Goal: Transaction & Acquisition: Purchase product/service

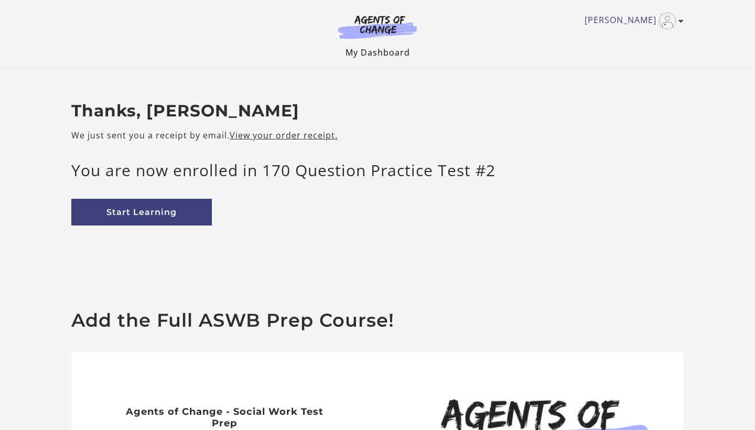
click at [373, 55] on link "My Dashboard" at bounding box center [378, 53] width 65 height 12
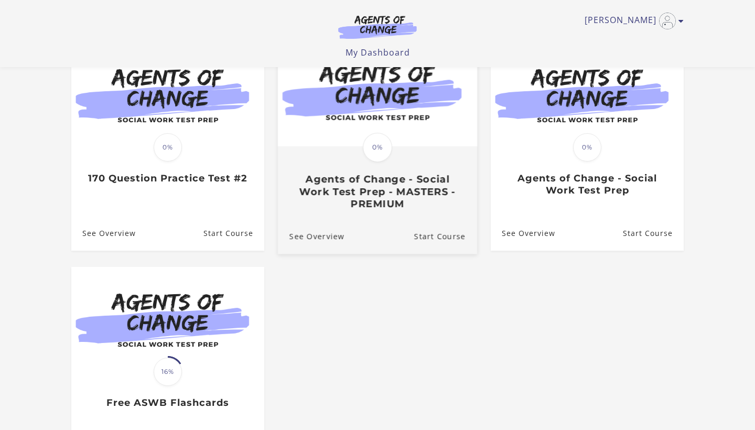
scroll to position [120, 0]
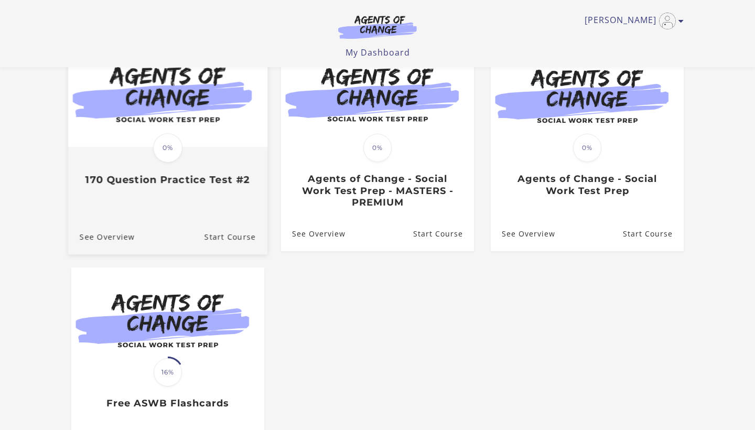
click at [212, 143] on img at bounding box center [167, 93] width 199 height 108
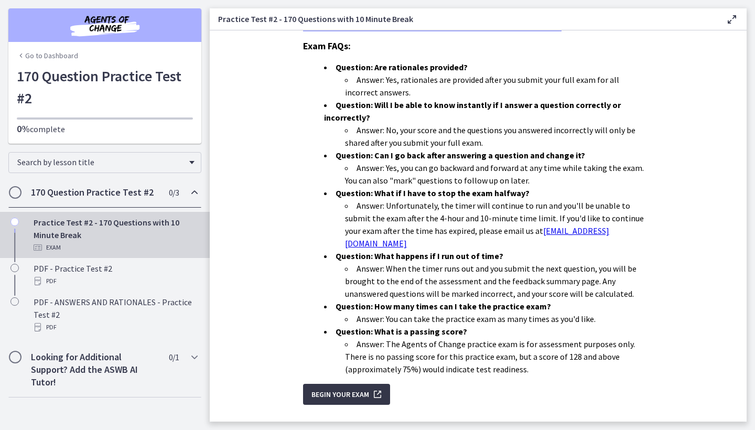
click at [316, 384] on button "Begin Your Exam" at bounding box center [346, 394] width 87 height 21
